Goal: Task Accomplishment & Management: Use online tool/utility

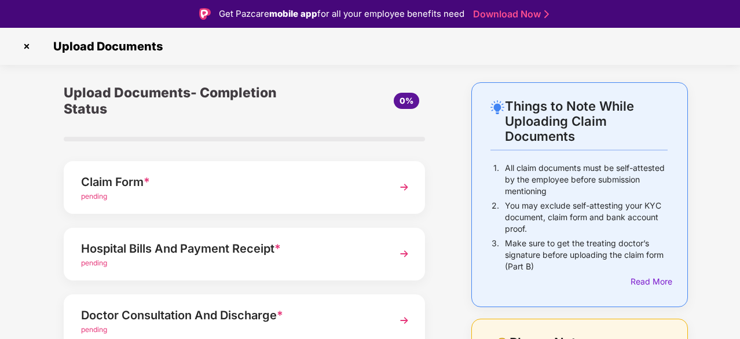
click at [434, 63] on div "Upload Documents" at bounding box center [370, 46] width 740 height 37
click at [27, 47] on img at bounding box center [26, 46] width 19 height 19
click at [30, 52] on img at bounding box center [26, 46] width 19 height 19
